Goal: Task Accomplishment & Management: Manage account settings

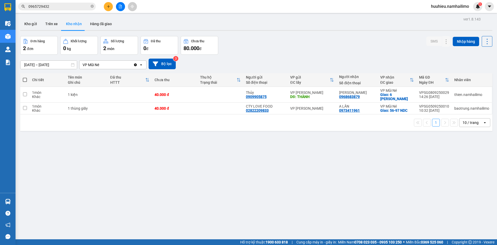
click at [453, 6] on span "huuhieu.namhailimo" at bounding box center [450, 6] width 46 height 6
click at [447, 17] on span "Đăng xuất" at bounding box center [452, 16] width 35 height 6
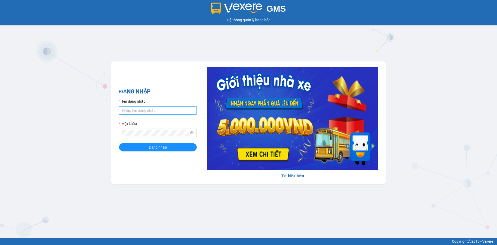
click at [139, 113] on input "Tên đăng nhập" at bounding box center [158, 110] width 78 height 8
type input "tan.namhailimo"
click at [119, 143] on button "Đăng nhập" at bounding box center [158, 147] width 78 height 8
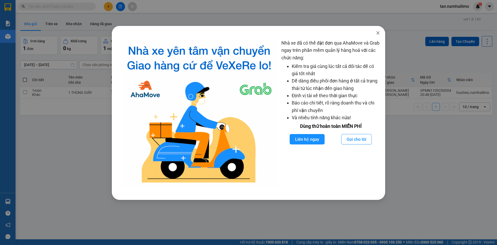
click at [381, 35] on span "Close" at bounding box center [378, 33] width 14 height 14
